Goal: Transaction & Acquisition: Purchase product/service

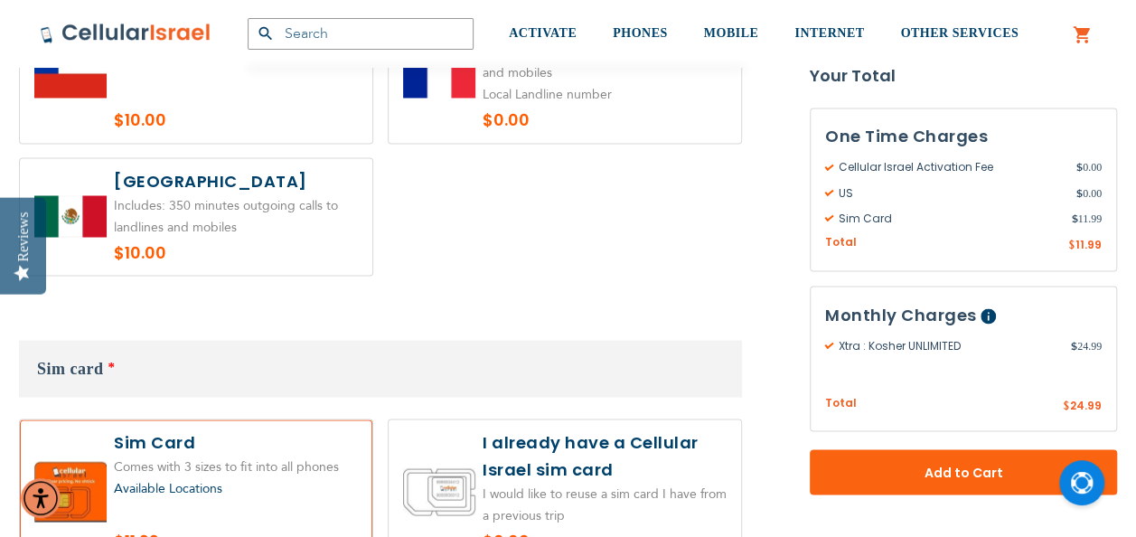
scroll to position [1537, 0]
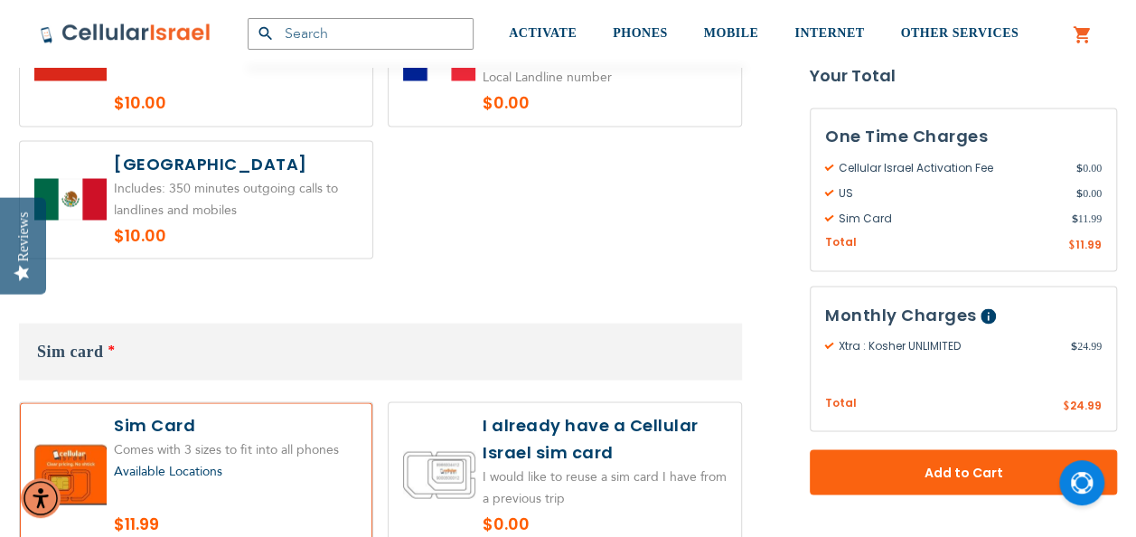
click at [662, 441] on label at bounding box center [565, 474] width 353 height 144
radio input "true"
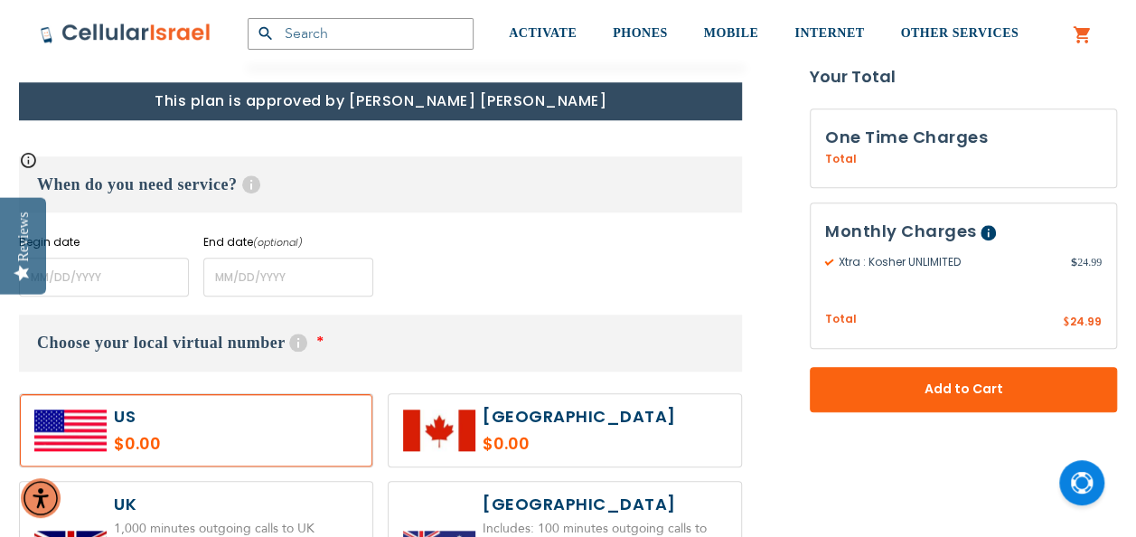
scroll to position [723, 0]
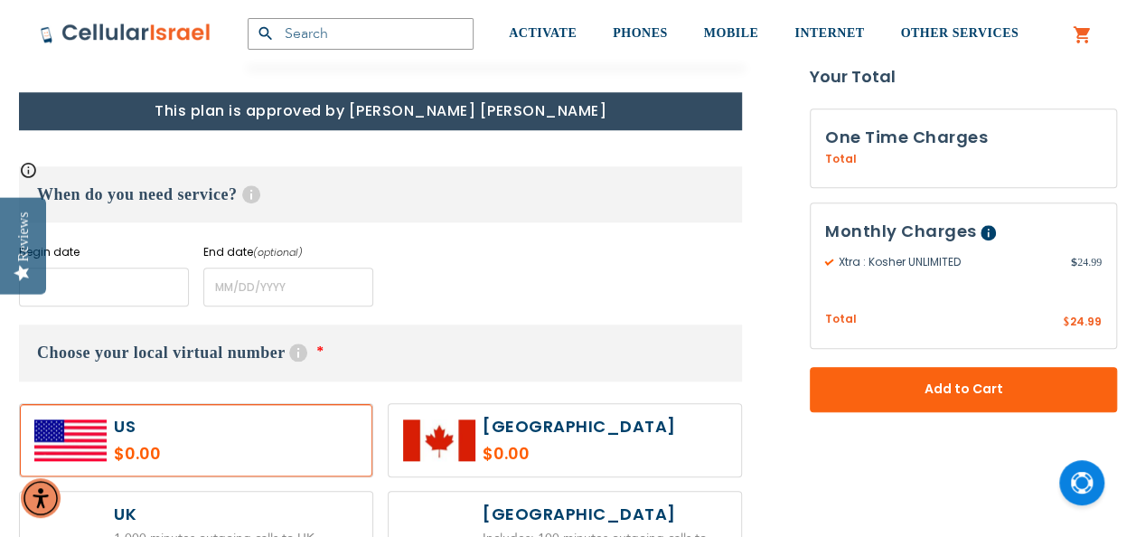
click at [100, 278] on input "name" at bounding box center [104, 287] width 170 height 39
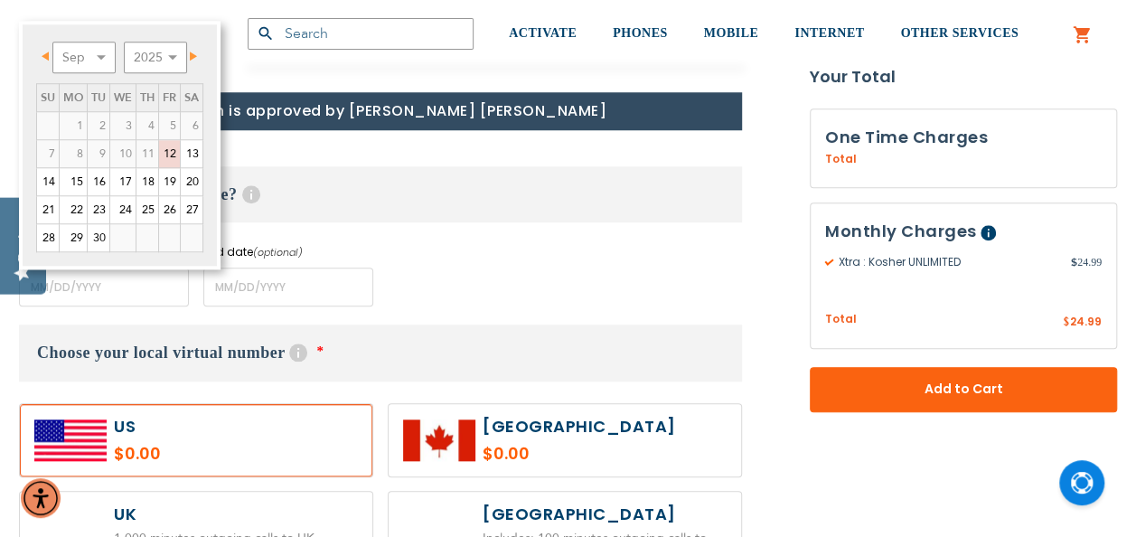
click at [193, 56] on span "Next" at bounding box center [193, 56] width 7 height 9
click at [68, 206] on link "20" at bounding box center [73, 209] width 27 height 27
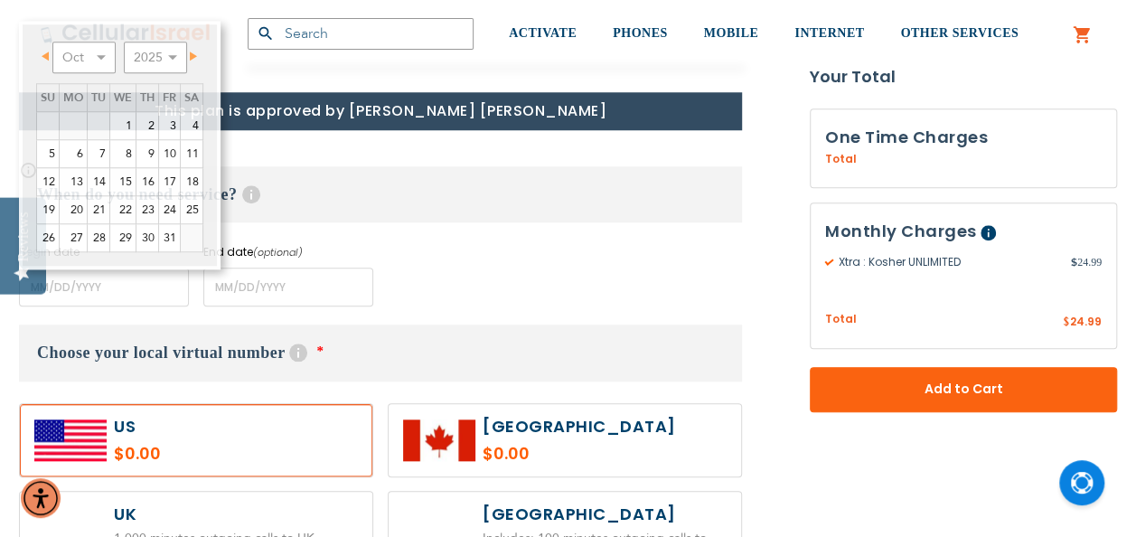
type input "[DATE]"
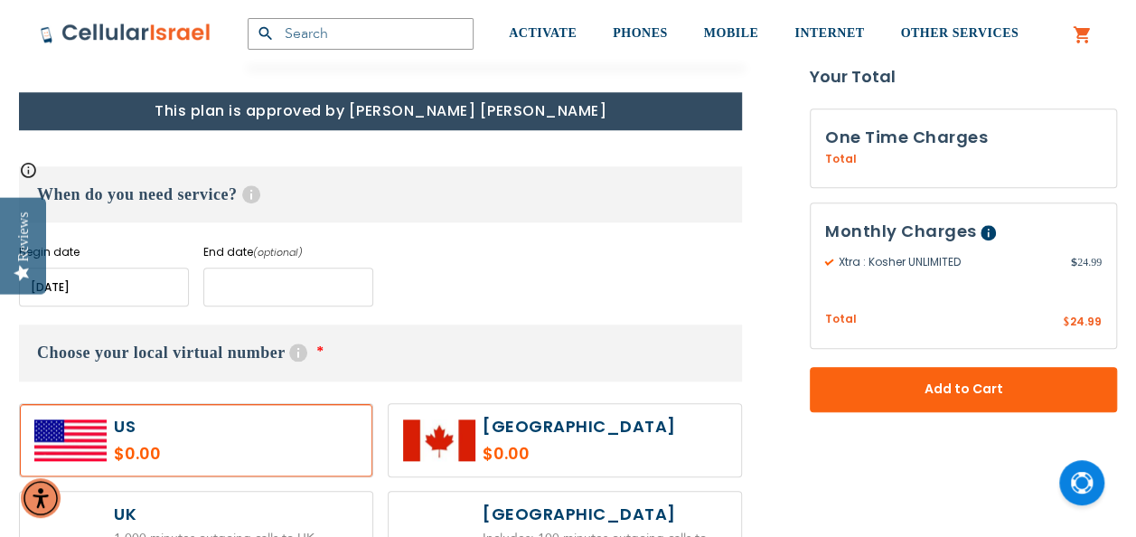
click at [222, 287] on input "name" at bounding box center [288, 287] width 170 height 39
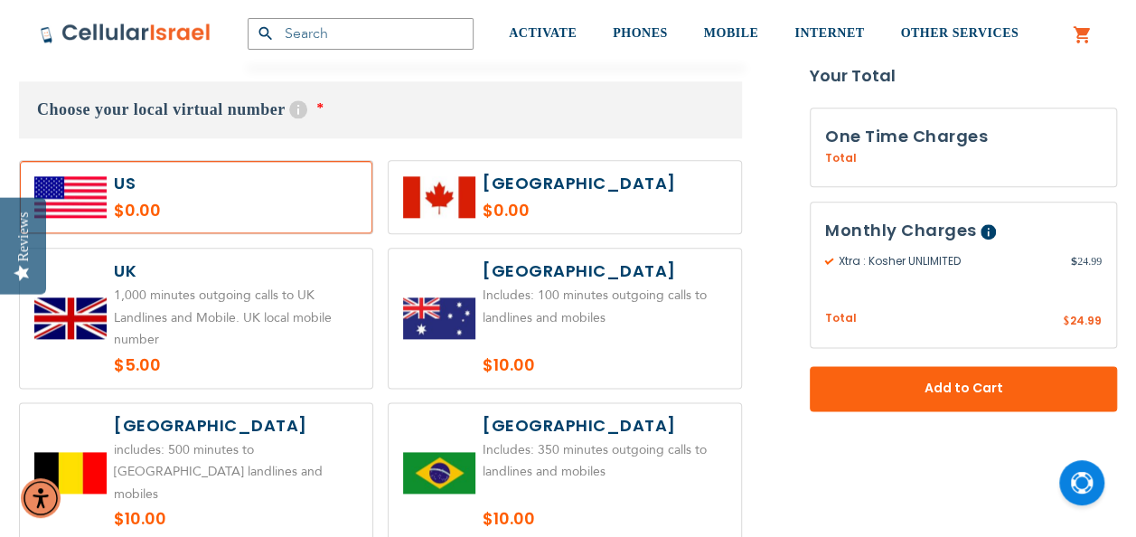
scroll to position [994, 0]
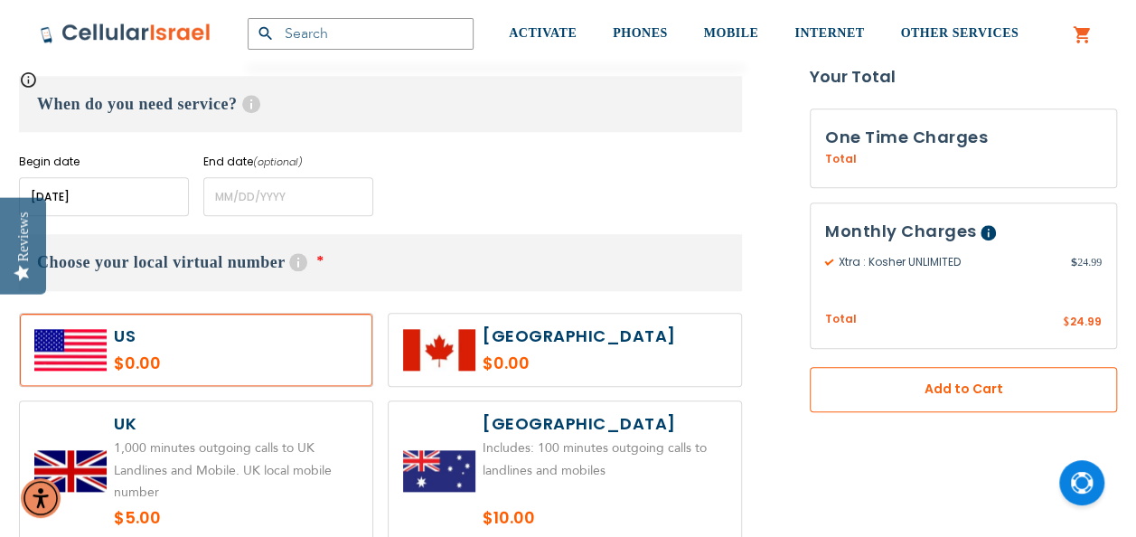
click at [945, 388] on span "Add to Cart" at bounding box center [964, 389] width 188 height 19
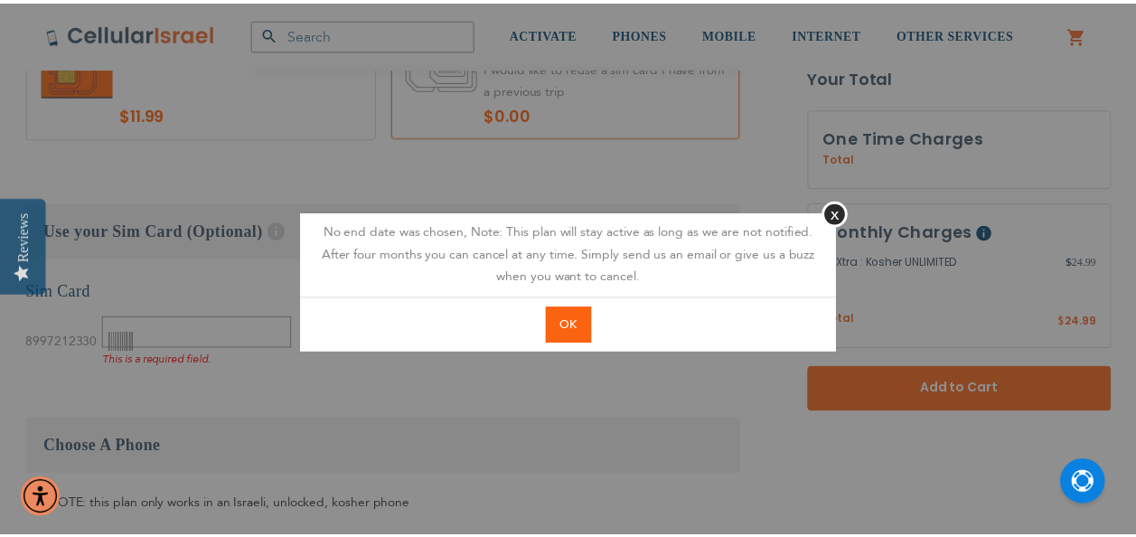
scroll to position [2030, 0]
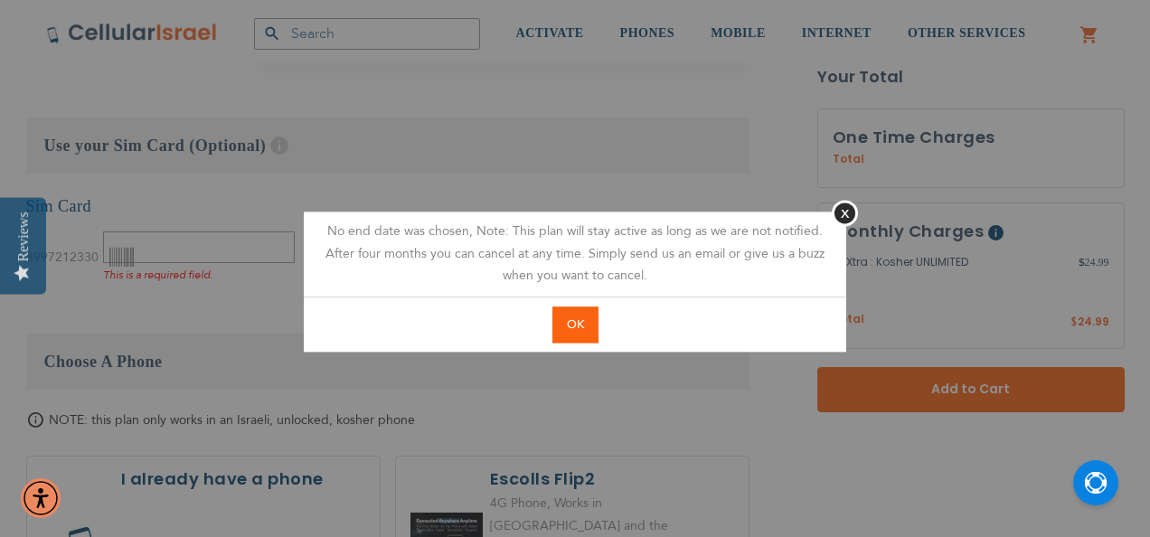
click at [582, 331] on span "OK" at bounding box center [575, 324] width 17 height 16
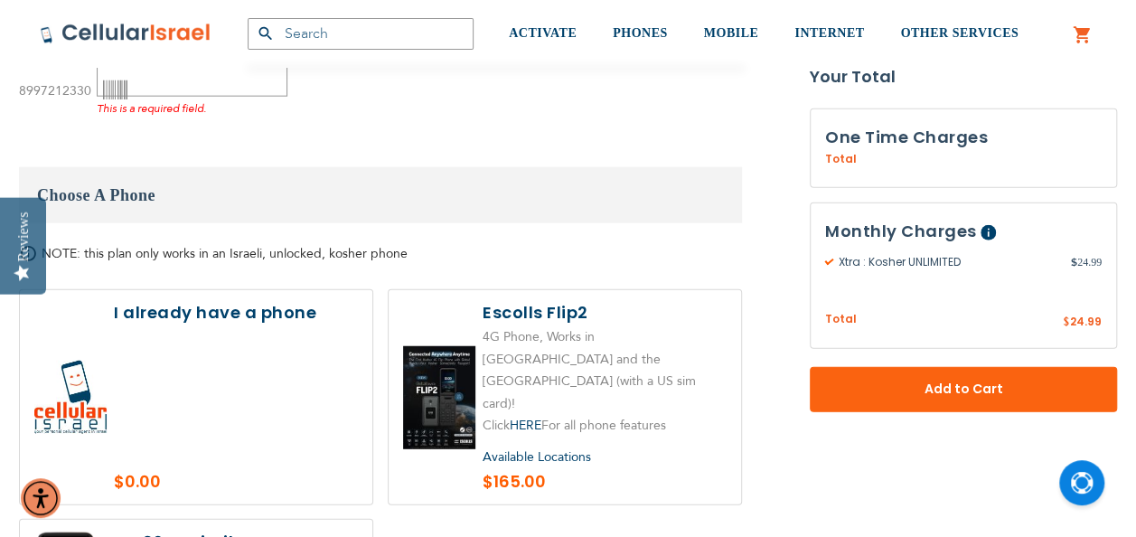
scroll to position [2211, 0]
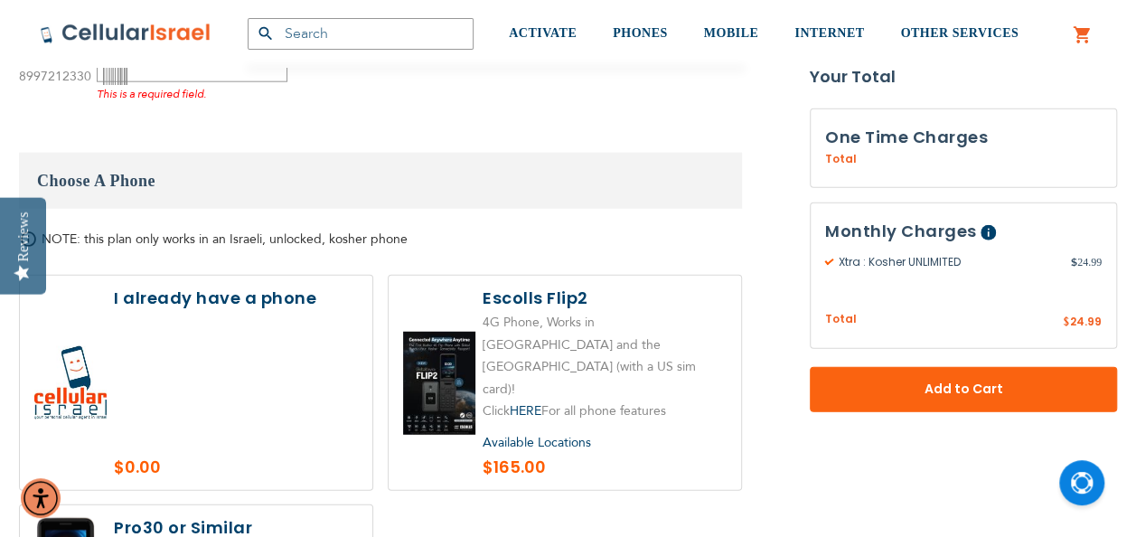
click at [282, 340] on label at bounding box center [196, 383] width 353 height 214
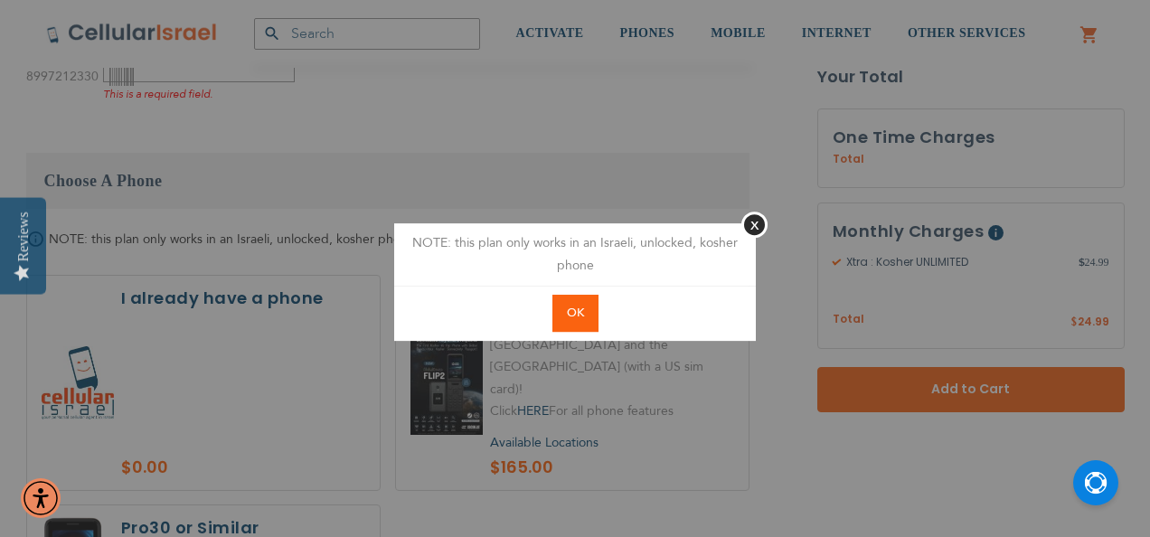
drag, startPoint x: 584, startPoint y: 307, endPoint x: 562, endPoint y: 308, distance: 21.7
click at [583, 307] on button "OK" at bounding box center [575, 313] width 46 height 37
radio input "true"
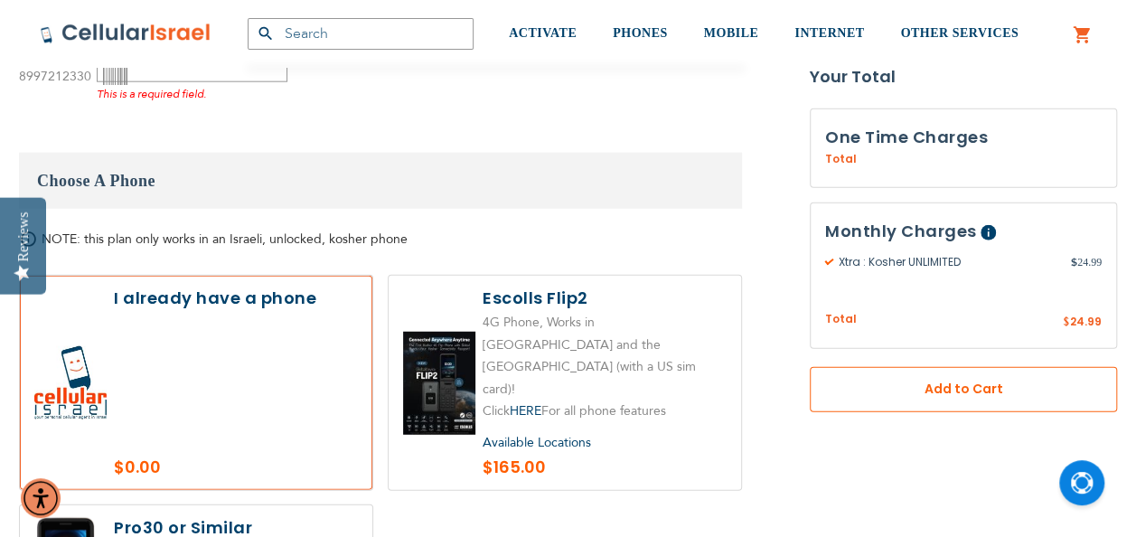
click at [950, 391] on span "Add to Cart" at bounding box center [964, 389] width 188 height 19
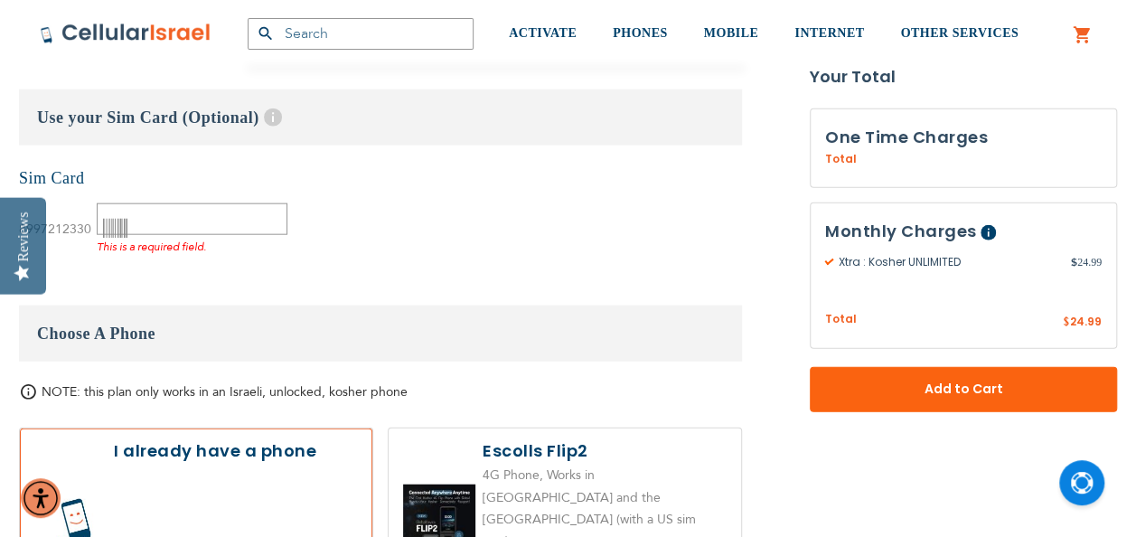
scroll to position [2030, 0]
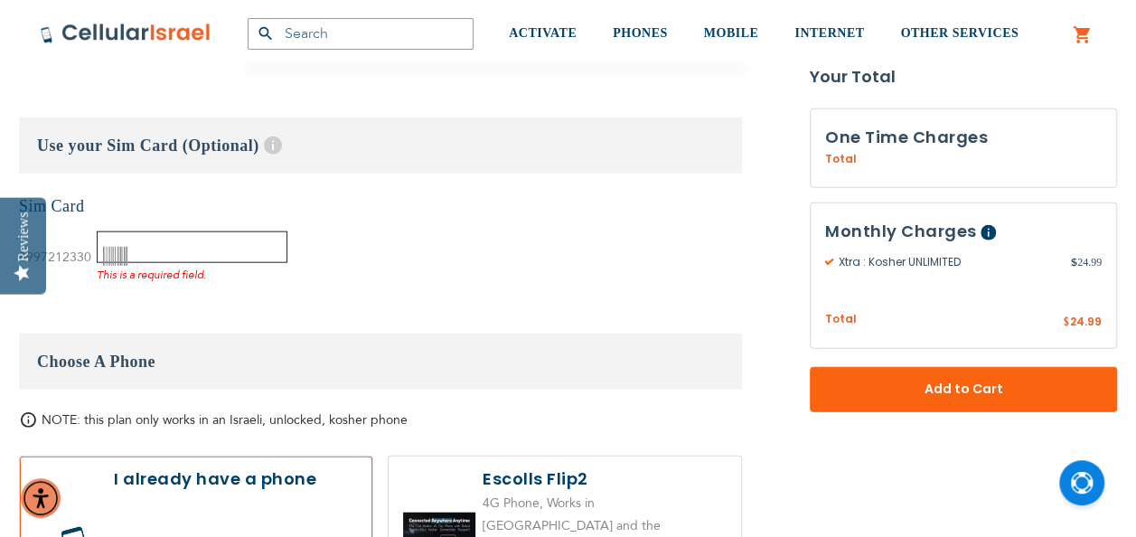
click at [128, 231] on input "text" at bounding box center [192, 247] width 191 height 32
click at [150, 231] on input "text" at bounding box center [192, 247] width 191 height 32
paste input "000415747"
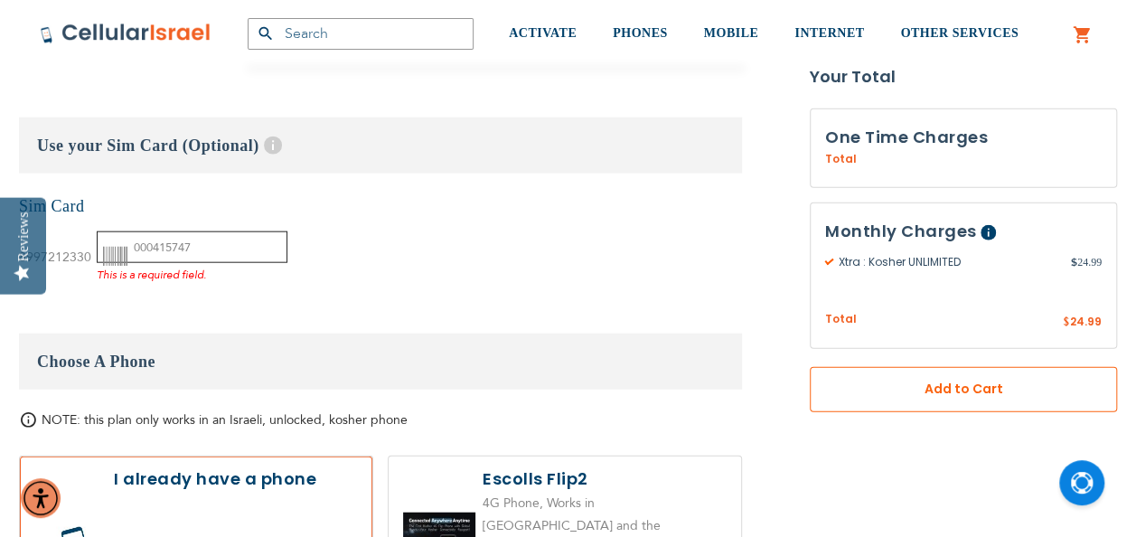
type input "000415747"
click at [879, 389] on span "Add to Cart" at bounding box center [964, 389] width 188 height 19
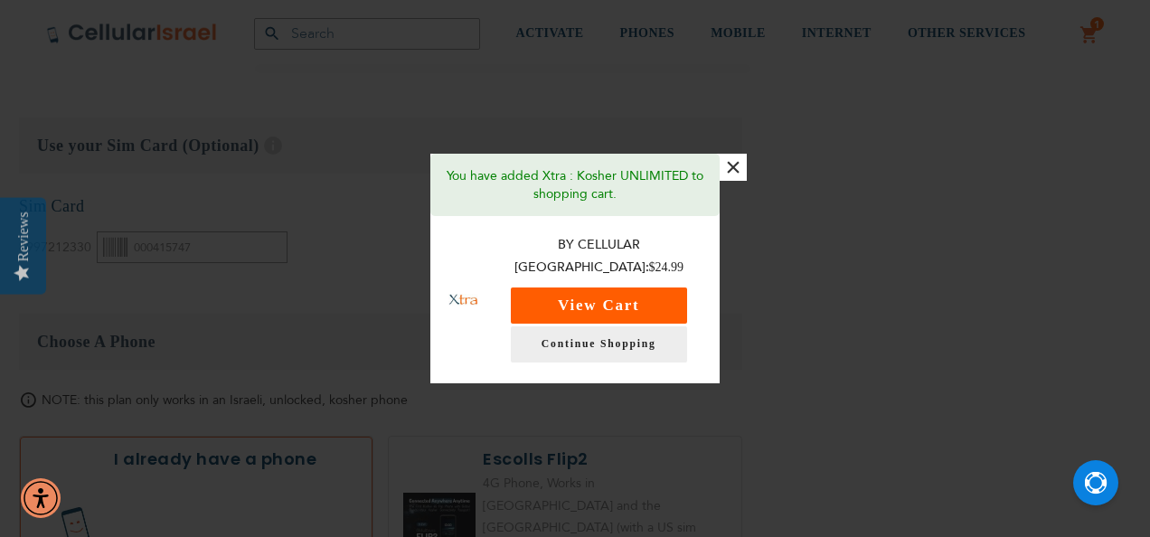
click at [615, 295] on button "View Cart" at bounding box center [599, 305] width 176 height 36
